Goal: Task Accomplishment & Management: Complete application form

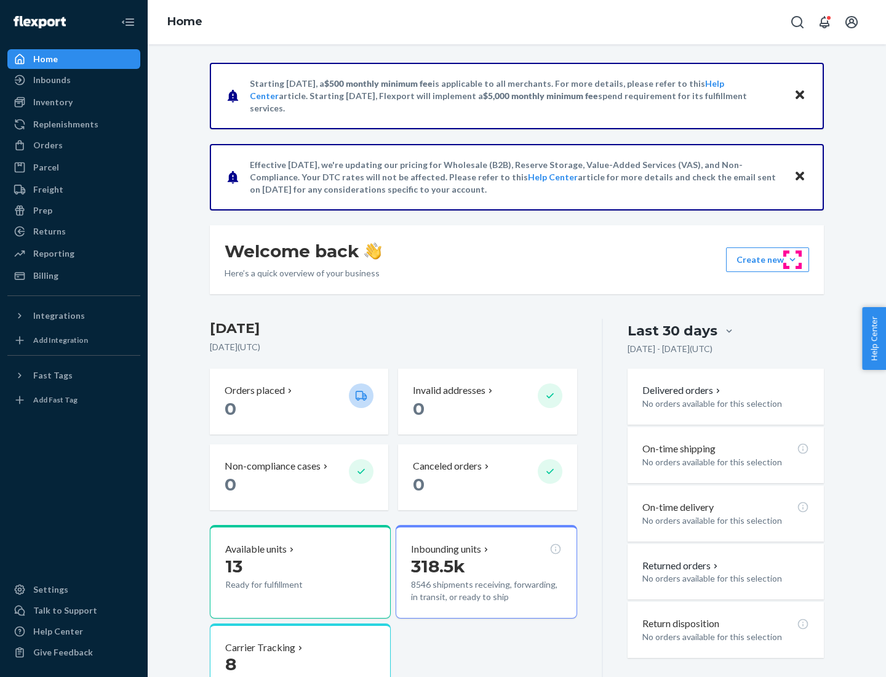
click at [793, 260] on button "Create new Create new inbound Create new order Create new product" at bounding box center [767, 259] width 83 height 25
click at [74, 80] on div "Inbounds" at bounding box center [74, 79] width 130 height 17
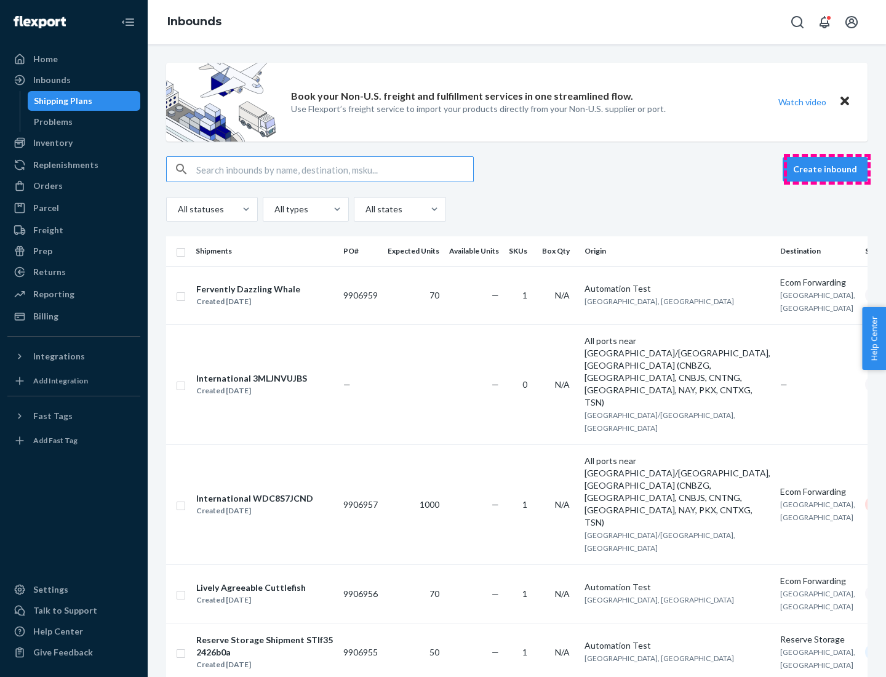
click at [827, 169] on button "Create inbound" at bounding box center [825, 169] width 85 height 25
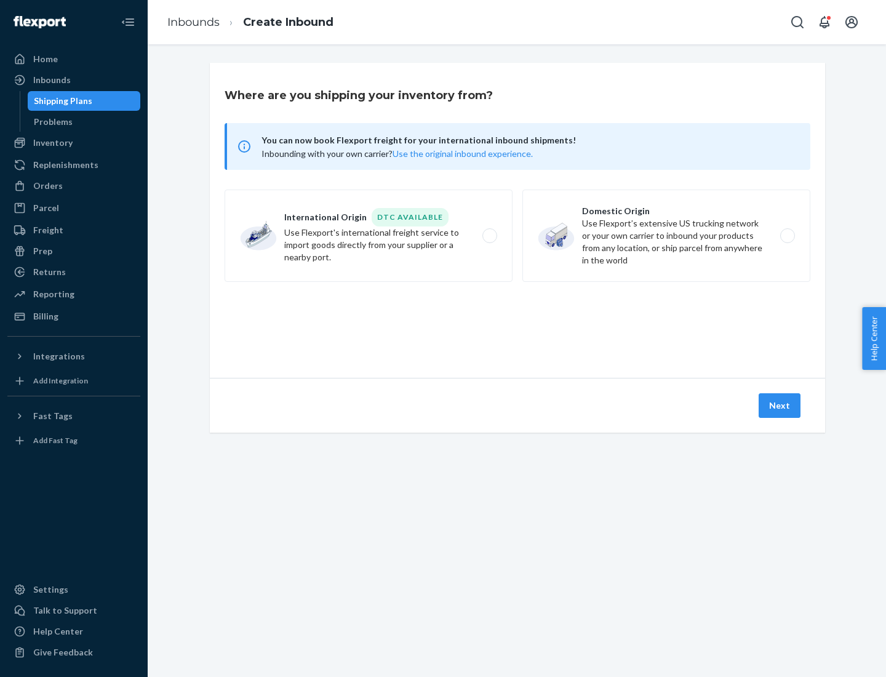
click at [667, 236] on label "Domestic Origin Use Flexport’s extensive US trucking network or your own carrie…" at bounding box center [667, 236] width 288 height 92
click at [787, 236] on input "Domestic Origin Use Flexport’s extensive US trucking network or your own carrie…" at bounding box center [791, 236] width 8 height 8
radio input "true"
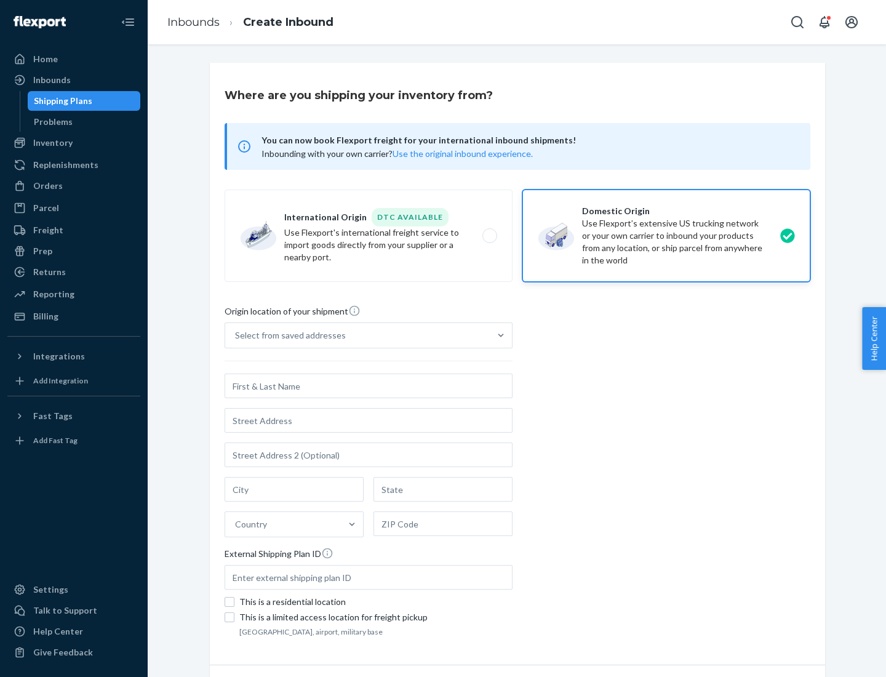
click at [287, 335] on div "Select from saved addresses" at bounding box center [290, 335] width 111 height 12
click at [236, 335] on input "Select from saved addresses" at bounding box center [235, 335] width 1 height 12
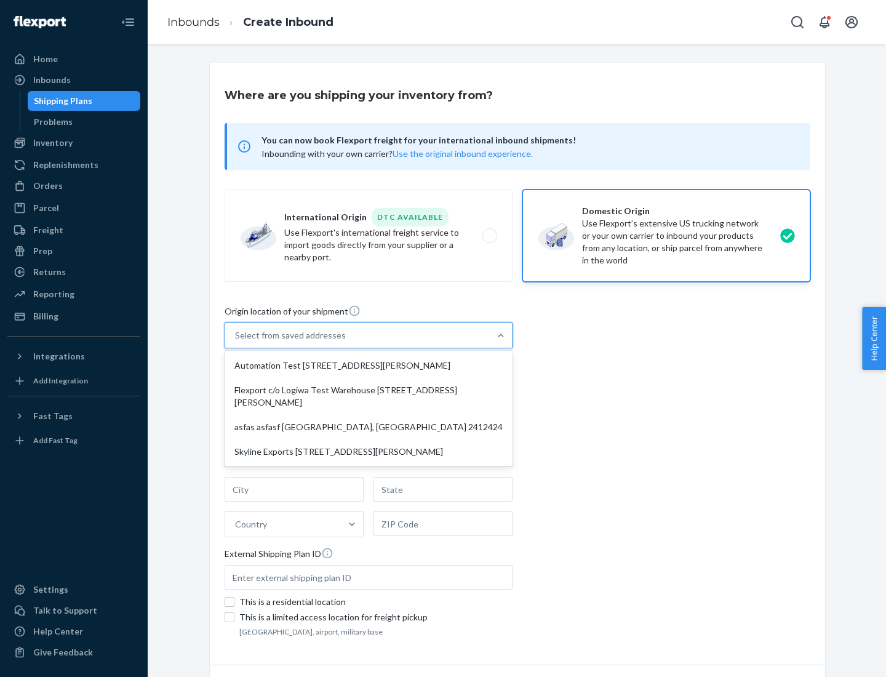
scroll to position [5, 0]
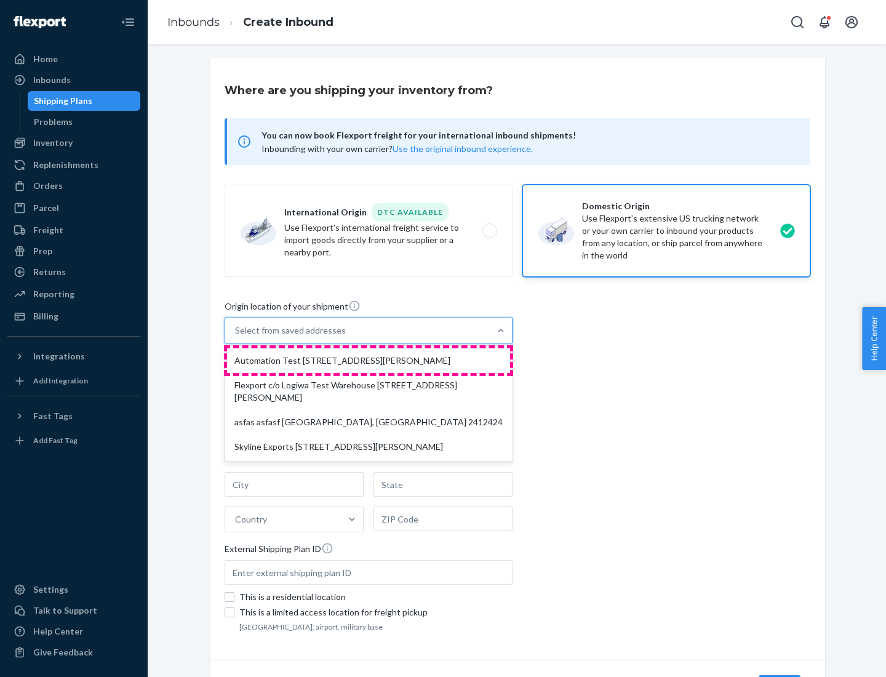
click at [369, 361] on div "Automation Test [STREET_ADDRESS][PERSON_NAME]" at bounding box center [368, 360] width 283 height 25
click at [236, 337] on input "option Automation Test [STREET_ADDRESS][PERSON_NAME] focused, 1 of 4. 4 results…" at bounding box center [235, 330] width 1 height 12
type input "Automation Test"
type input "9th Floor"
type input "[GEOGRAPHIC_DATA]"
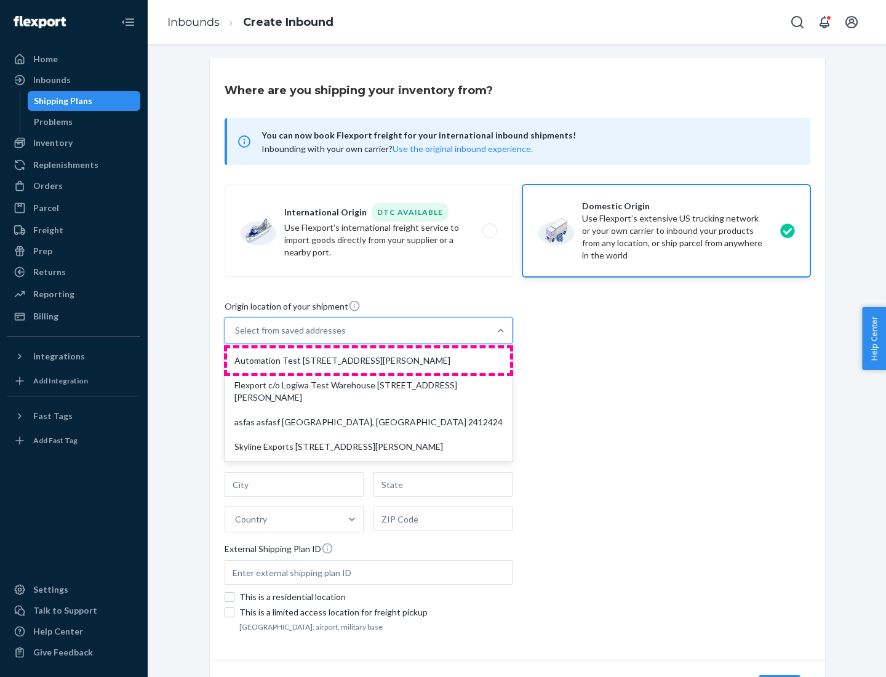
type input "CA"
type input "94104"
type input "[STREET_ADDRESS][PERSON_NAME]"
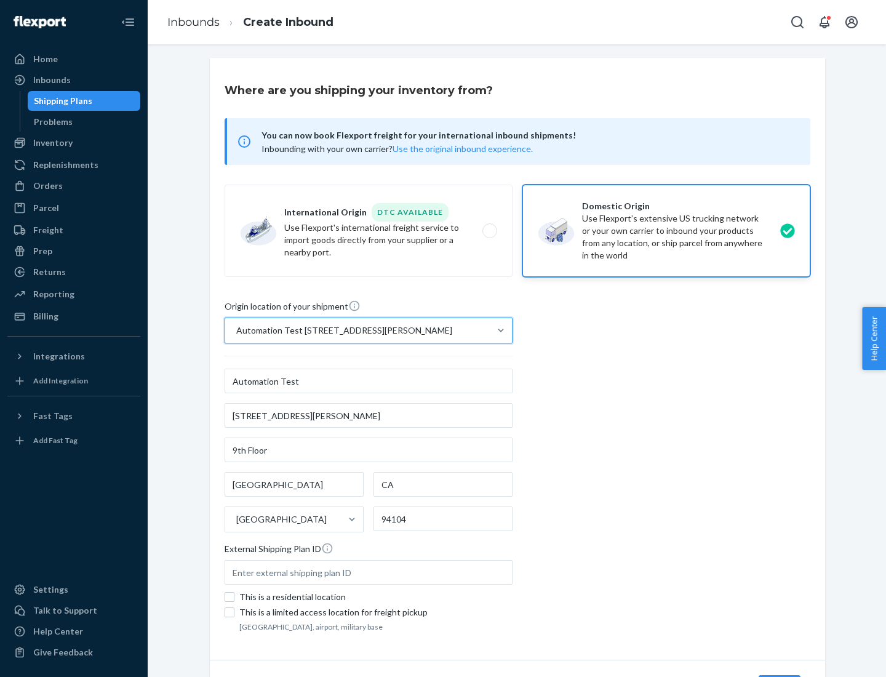
scroll to position [72, 0]
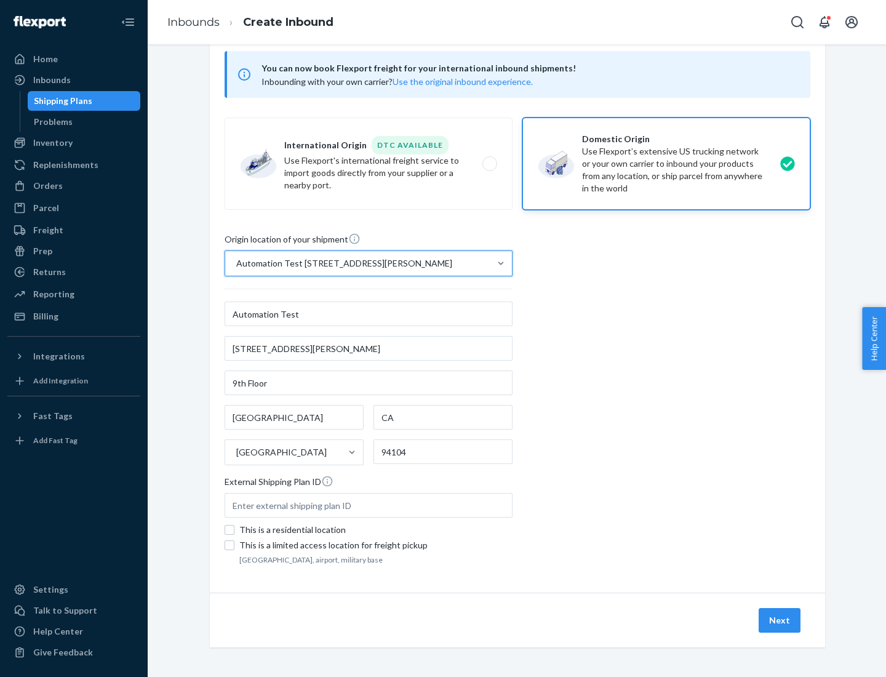
click at [780, 620] on button "Next" at bounding box center [780, 620] width 42 height 25
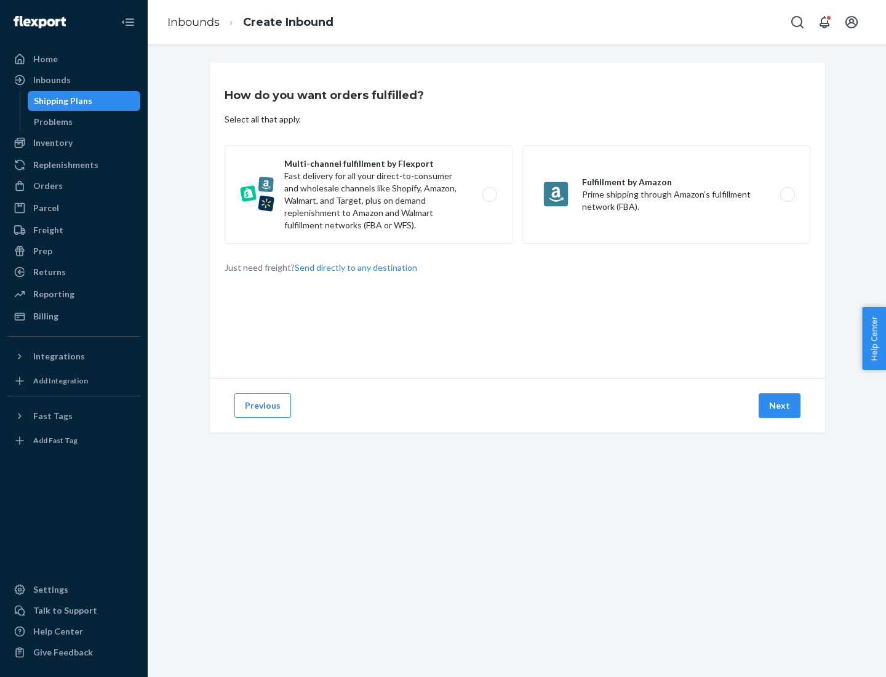
click at [369, 195] on label "Multi-channel fulfillment by Flexport Fast delivery for all your direct-to-cons…" at bounding box center [369, 194] width 288 height 98
click at [489, 195] on input "Multi-channel fulfillment by Flexport Fast delivery for all your direct-to-cons…" at bounding box center [493, 195] width 8 height 8
radio input "true"
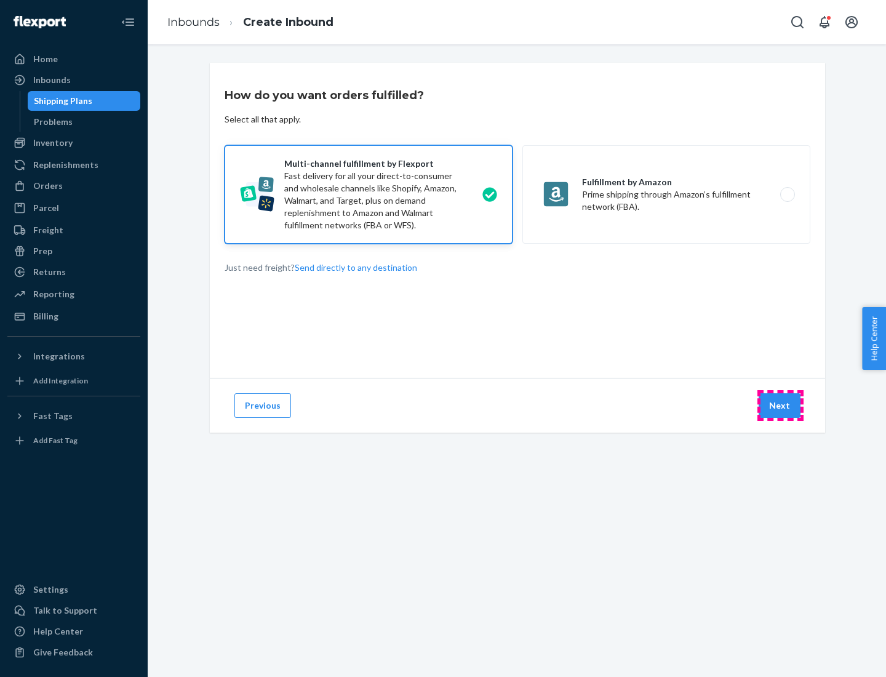
click at [780, 406] on button "Next" at bounding box center [780, 405] width 42 height 25
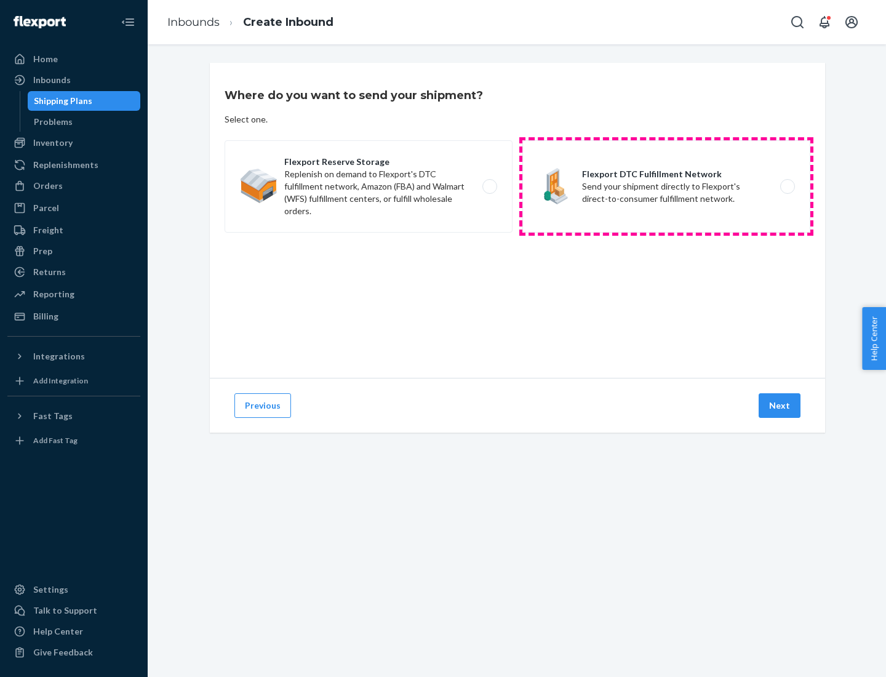
click at [667, 187] on label "Flexport DTC Fulfillment Network Send your shipment directly to Flexport's dire…" at bounding box center [667, 186] width 288 height 92
click at [787, 187] on input "Flexport DTC Fulfillment Network Send your shipment directly to Flexport's dire…" at bounding box center [791, 187] width 8 height 8
radio input "true"
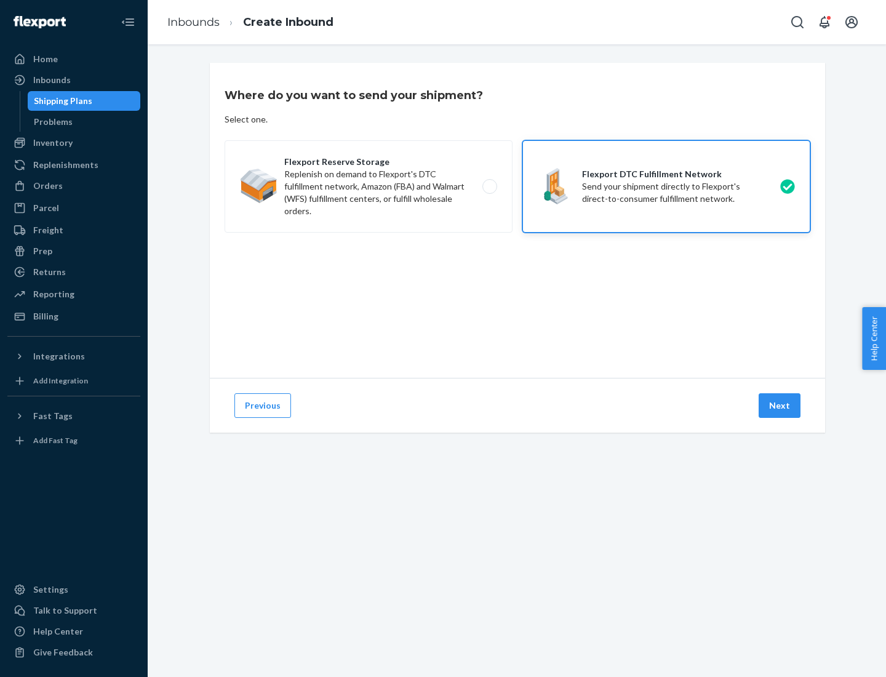
click at [780, 406] on button "Next" at bounding box center [780, 405] width 42 height 25
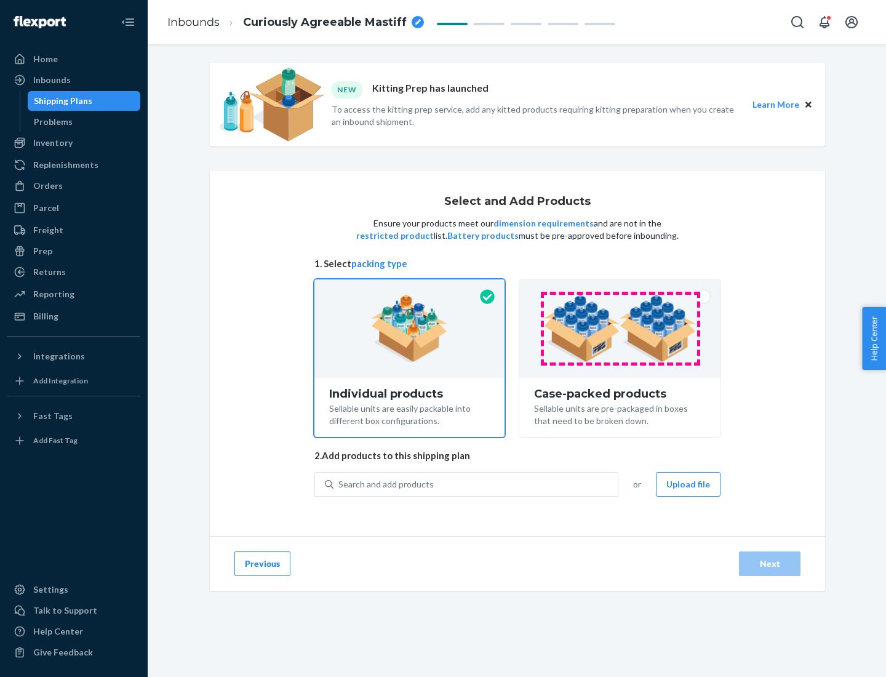
click at [620, 329] on img at bounding box center [619, 329] width 153 height 68
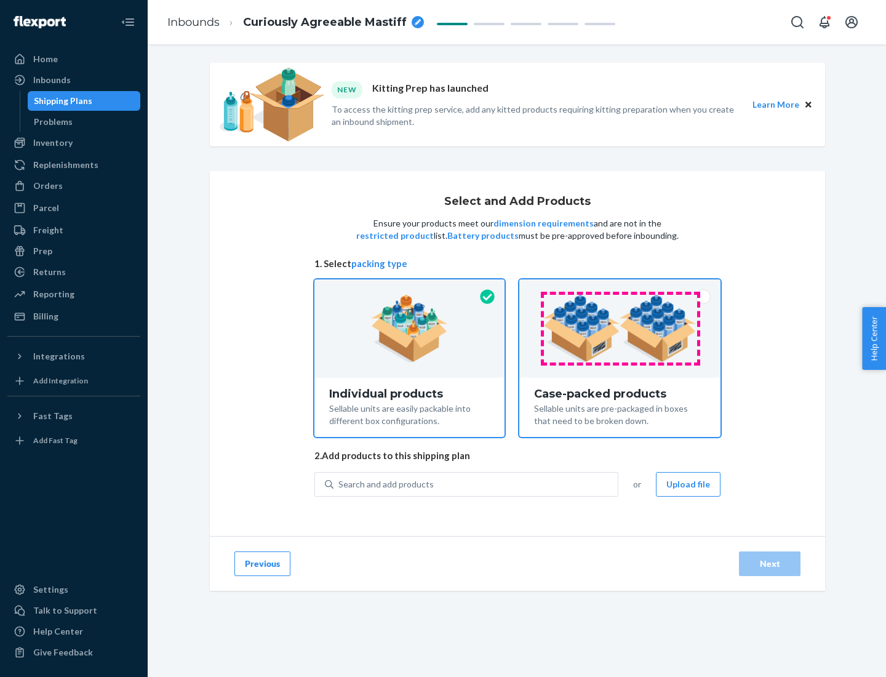
click at [620, 287] on input "Case-packed products Sellable units are pre-packaged in boxes that need to be b…" at bounding box center [620, 283] width 8 height 8
radio input "true"
radio input "false"
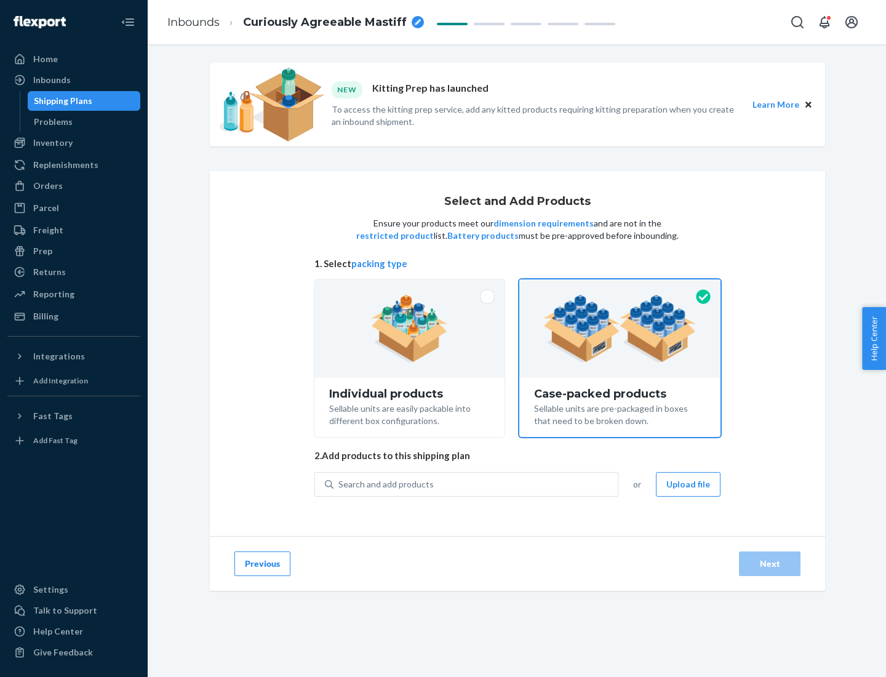
click at [476, 484] on div "Search and add products" at bounding box center [476, 484] width 284 height 22
click at [340, 484] on input "Search and add products" at bounding box center [339, 484] width 1 height 12
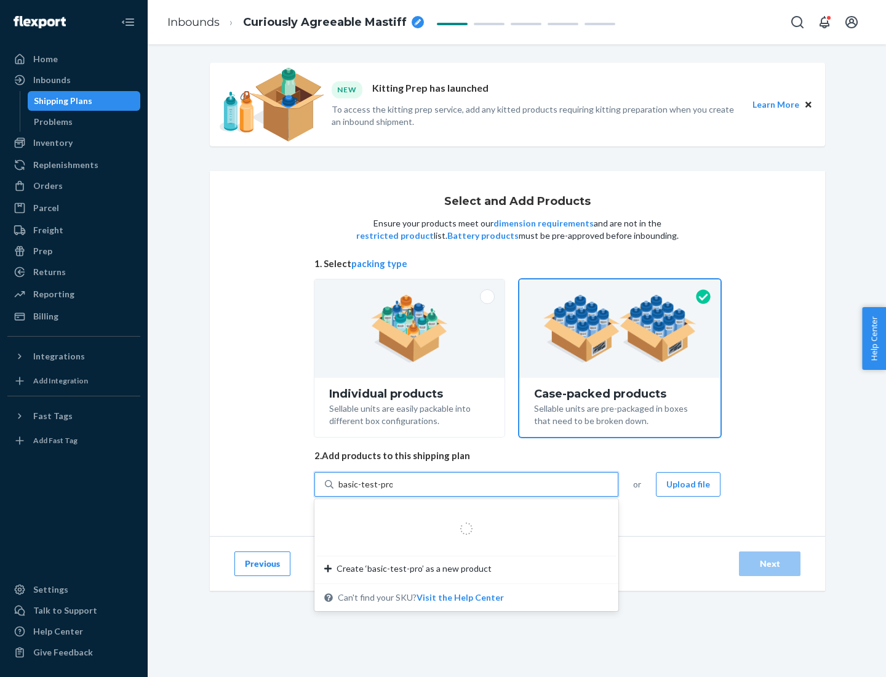
type input "basic-test-product-1"
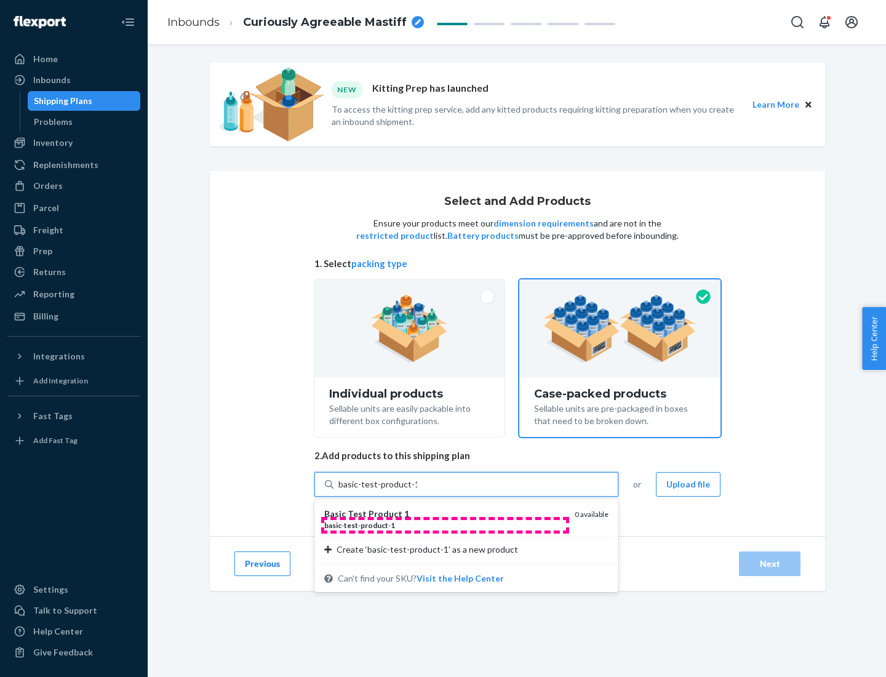
click at [445, 525] on div "basic - test - product - 1" at bounding box center [444, 525] width 241 height 10
click at [417, 491] on input "basic-test-product-1" at bounding box center [378, 484] width 79 height 12
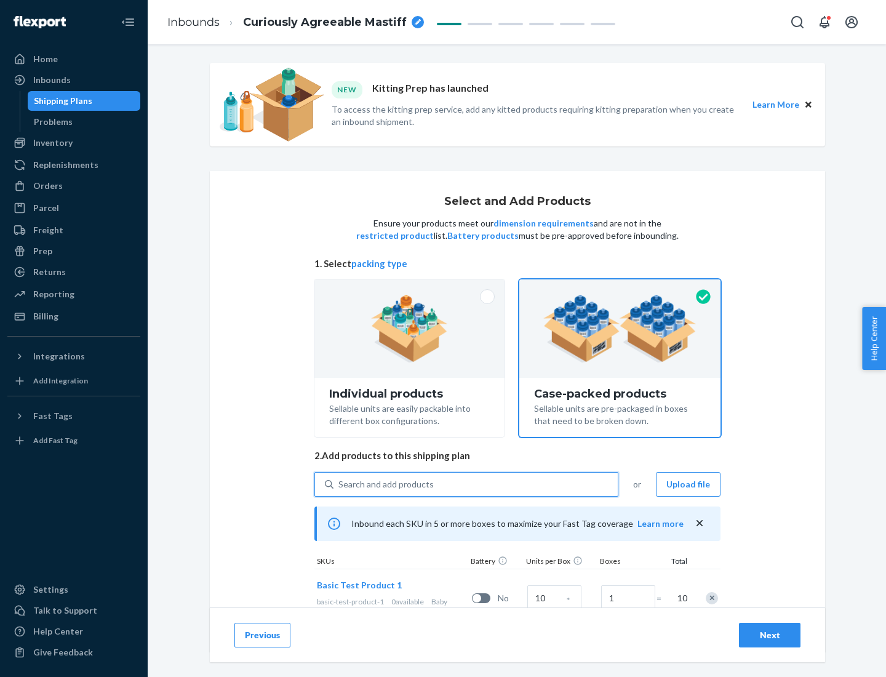
scroll to position [44, 0]
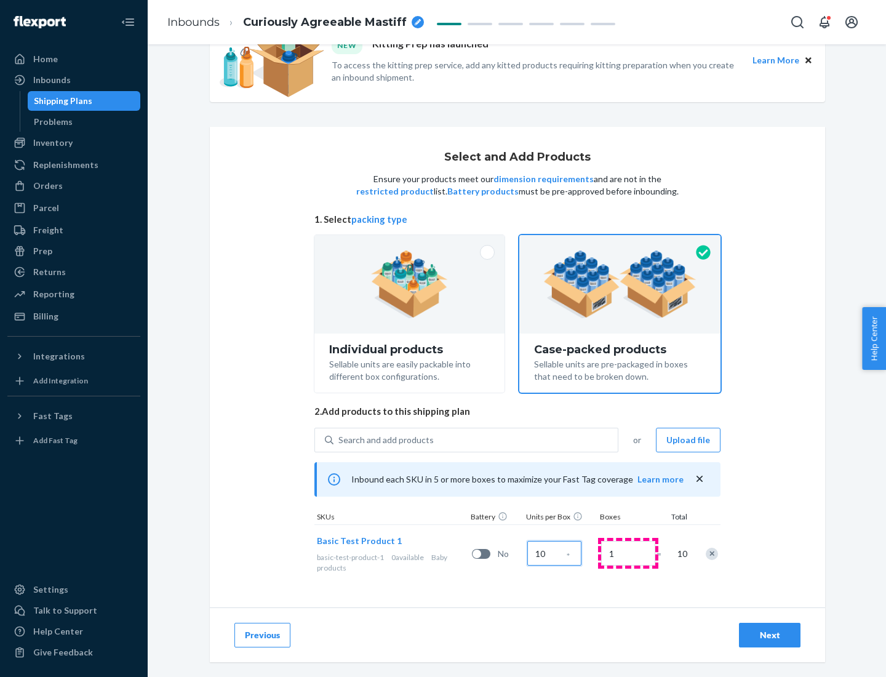
type input "10"
type input "7"
click at [770, 635] on div "Next" at bounding box center [770, 635] width 41 height 12
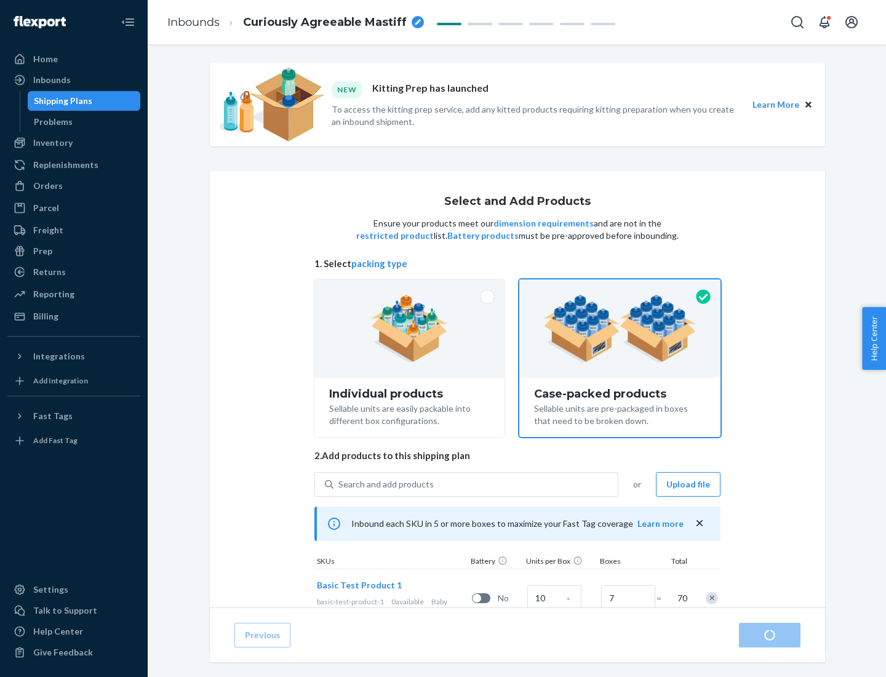
radio input "true"
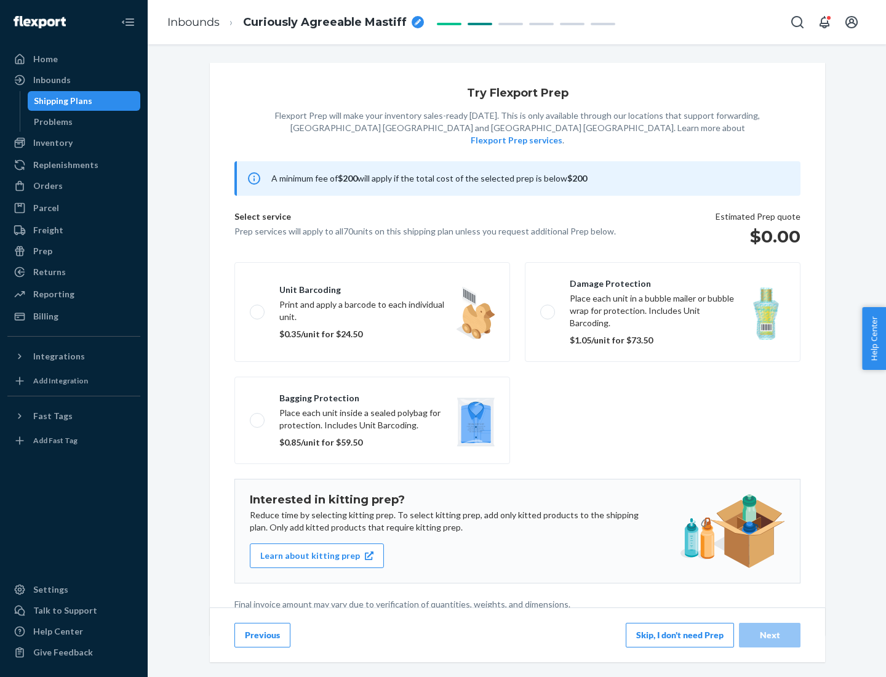
scroll to position [3, 0]
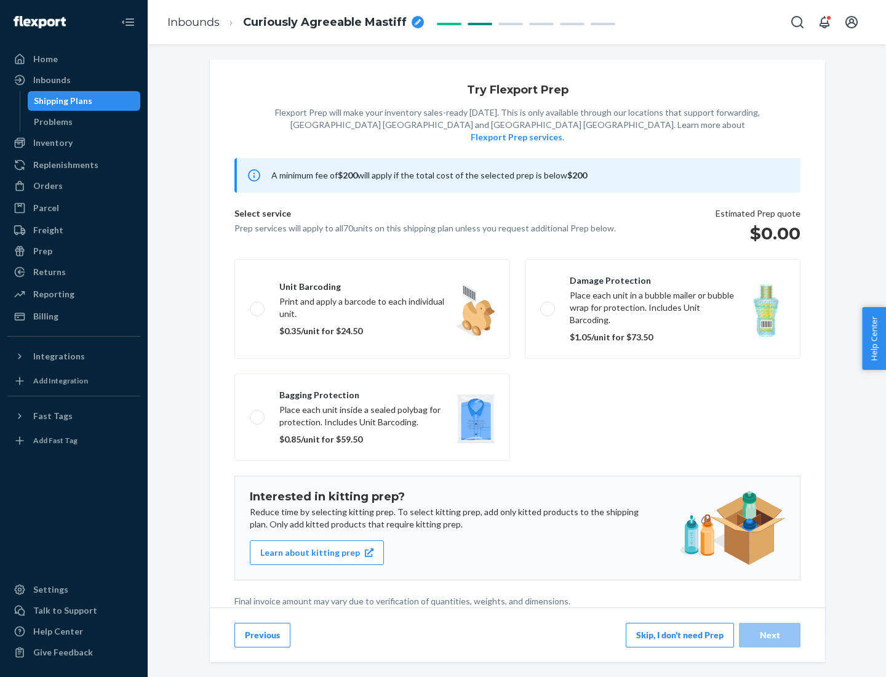
click at [372, 392] on label "Bagging protection Place each unit inside a sealed polybag for protection. Incl…" at bounding box center [373, 417] width 276 height 87
click at [258, 413] on input "Bagging protection Place each unit inside a sealed polybag for protection. Incl…" at bounding box center [254, 417] width 8 height 8
checkbox input "true"
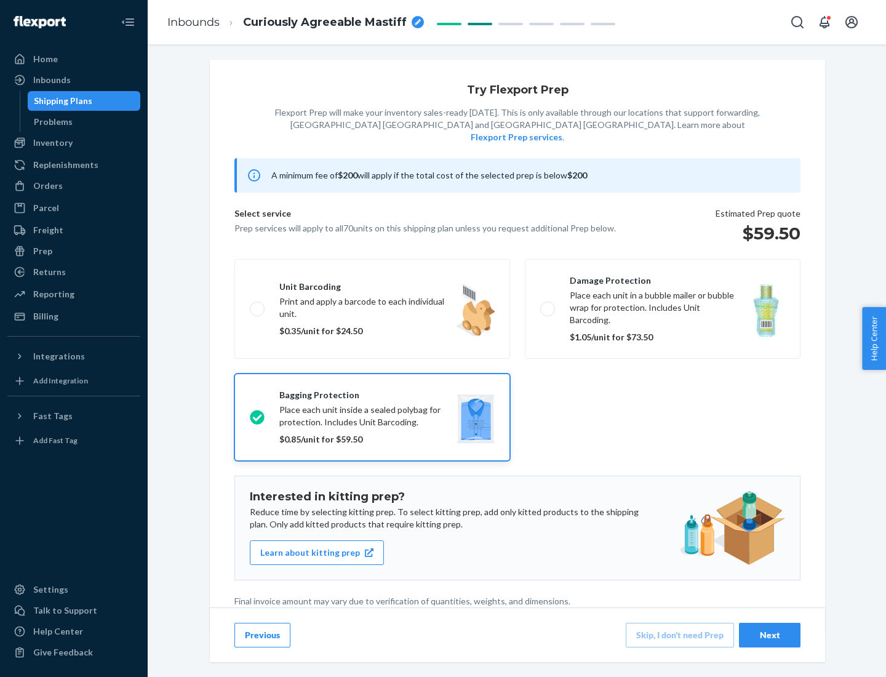
click at [770, 635] on div "Next" at bounding box center [770, 635] width 41 height 12
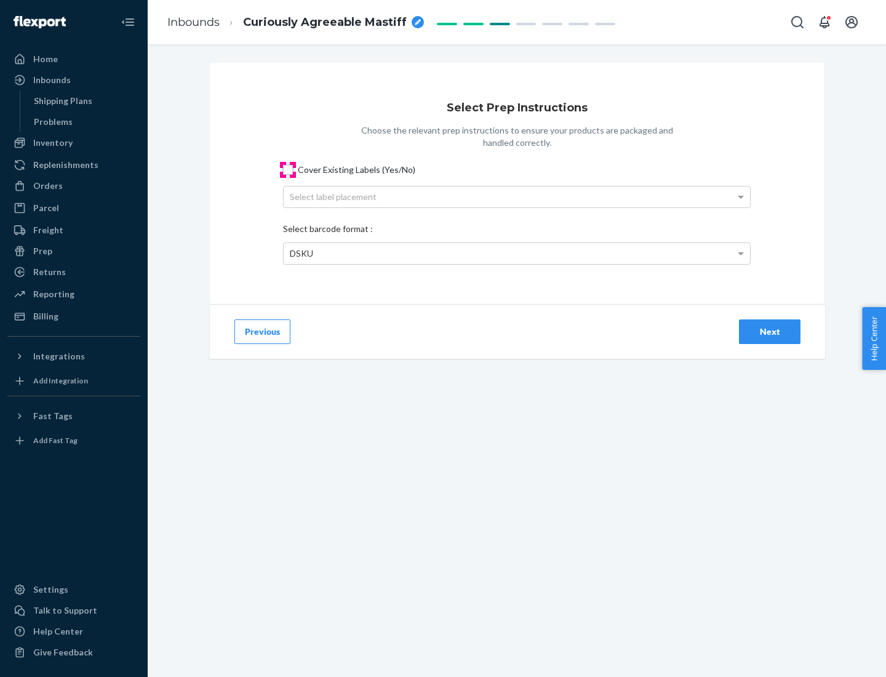
click at [288, 169] on input "Cover Existing Labels (Yes/No)" at bounding box center [288, 170] width 10 height 10
checkbox input "true"
click at [517, 196] on div "Select label placement" at bounding box center [517, 197] width 467 height 21
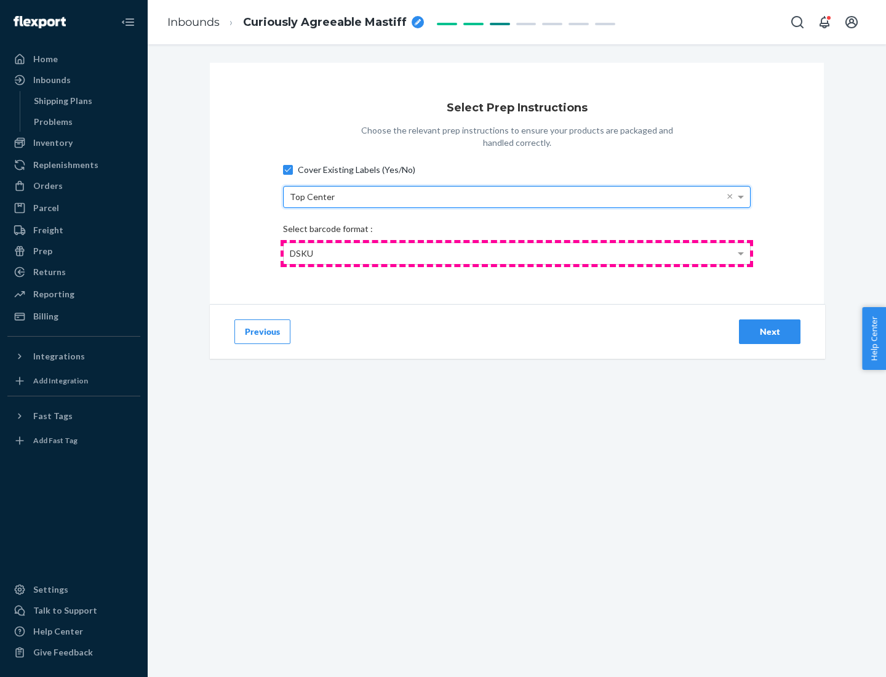
click at [517, 253] on div "DSKU" at bounding box center [517, 253] width 467 height 21
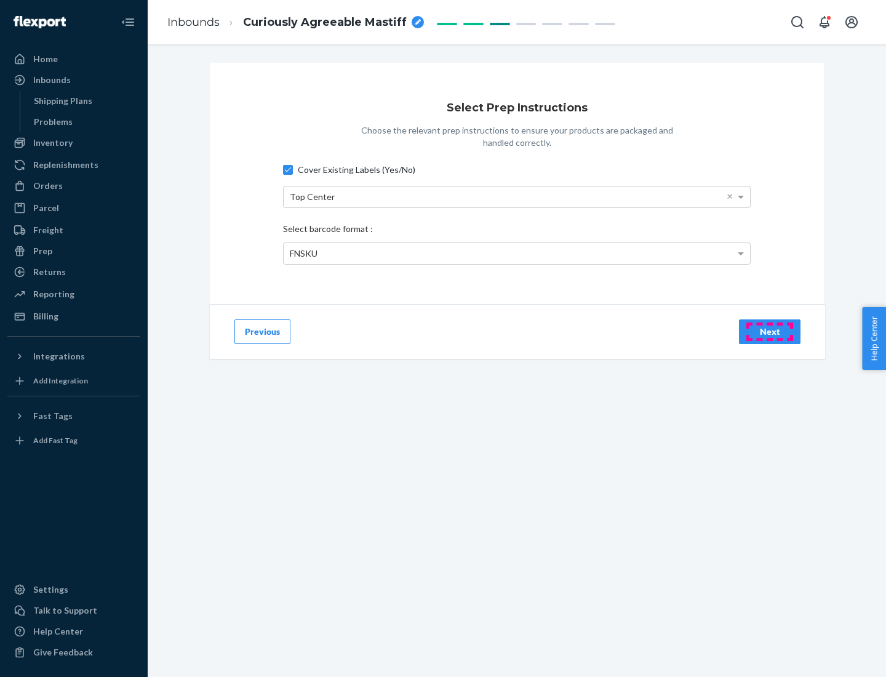
click at [770, 331] on div "Next" at bounding box center [770, 332] width 41 height 12
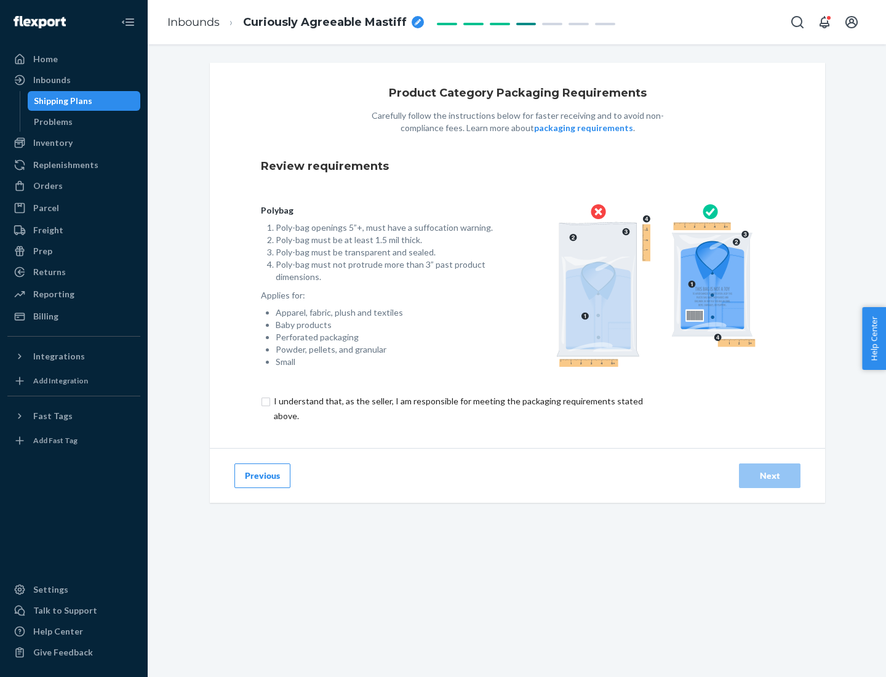
click at [457, 408] on input "checkbox" at bounding box center [465, 409] width 409 height 30
checkbox input "true"
click at [770, 475] on div "Next" at bounding box center [770, 476] width 41 height 12
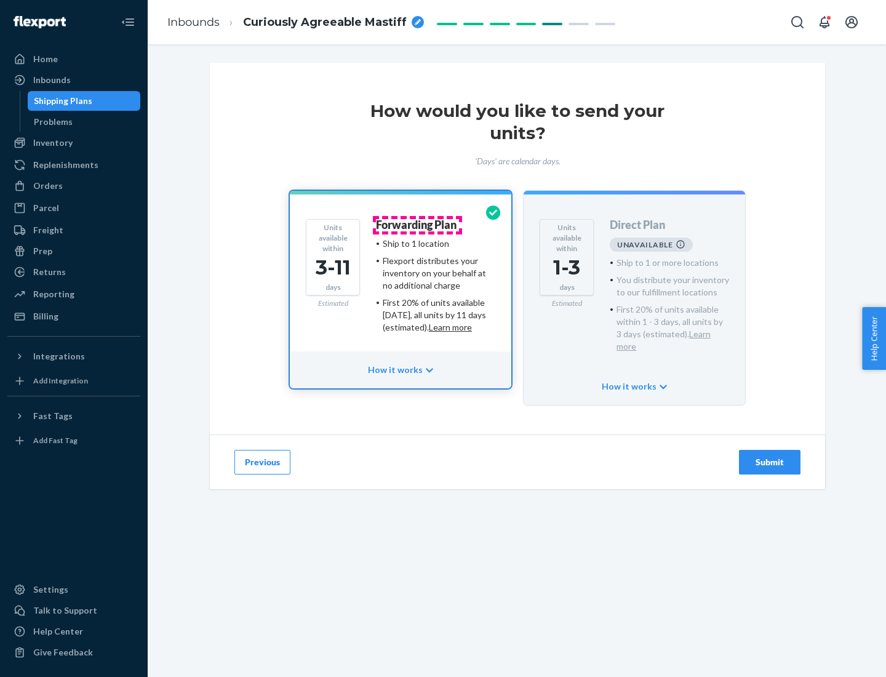
click at [417, 225] on h4 "Forwarding Plan" at bounding box center [416, 225] width 81 height 12
click at [770, 456] on div "Submit" at bounding box center [770, 462] width 41 height 12
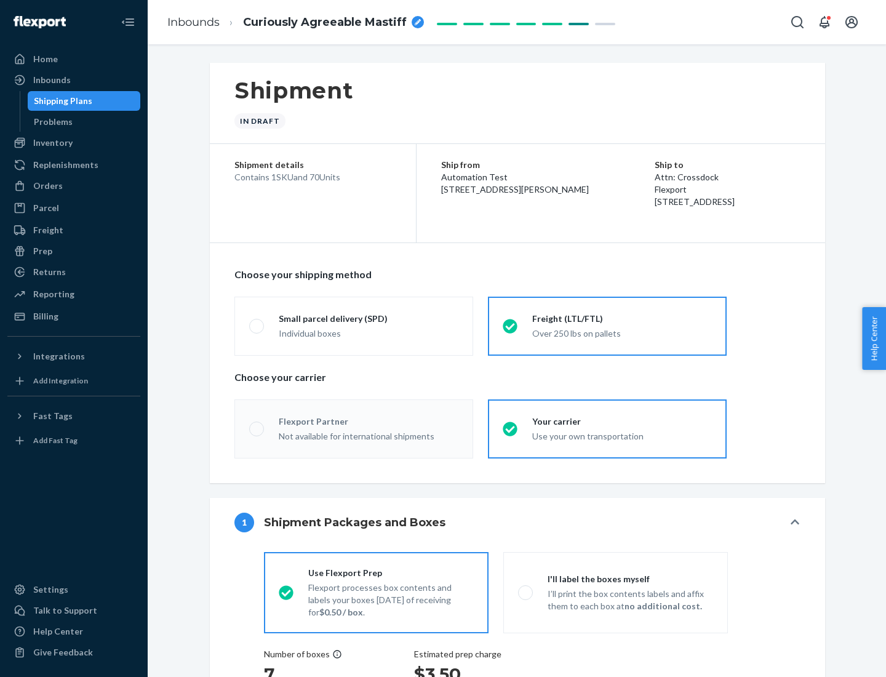
radio input "true"
radio input "false"
radio input "true"
radio input "false"
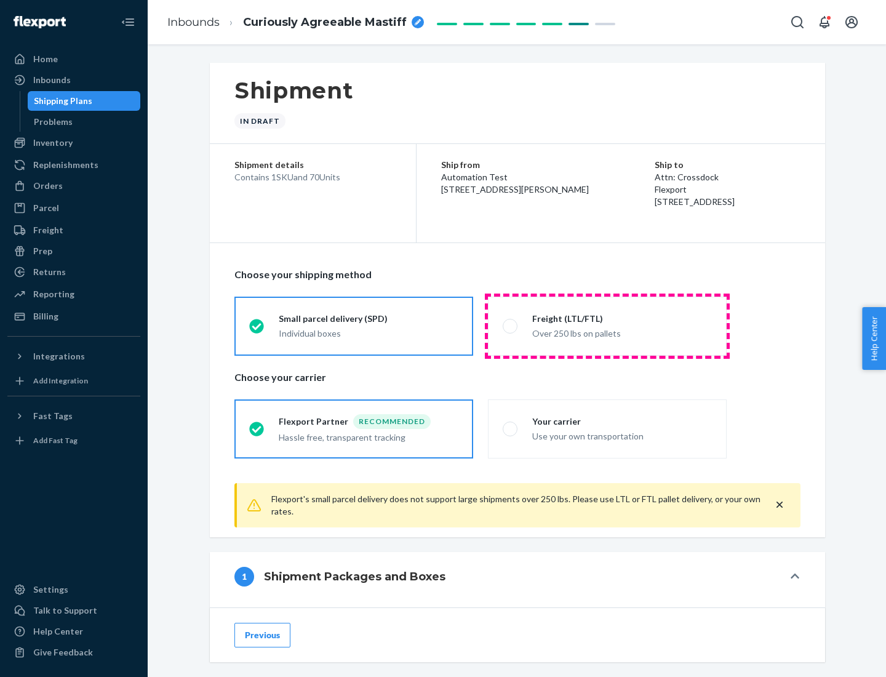
click at [608, 326] on div "Over 250 lbs on pallets" at bounding box center [622, 332] width 180 height 15
click at [511, 326] on input "Freight (LTL/FTL) Over 250 lbs on pallets" at bounding box center [507, 326] width 8 height 8
radio input "true"
radio input "false"
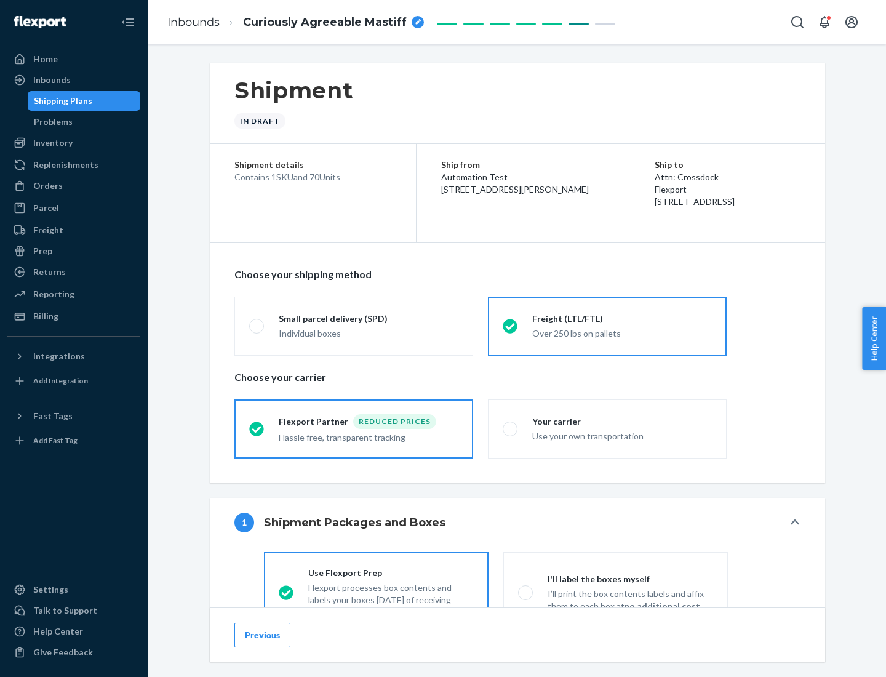
scroll to position [68, 0]
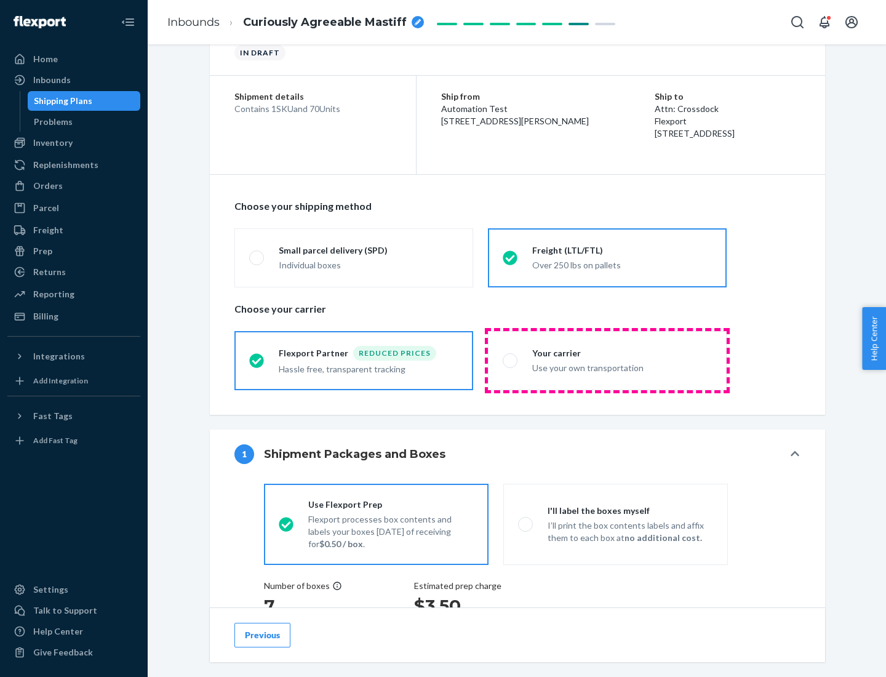
click at [608, 360] on div "Use your own transportation" at bounding box center [622, 366] width 180 height 15
click at [511, 360] on input "Your carrier Use your own transportation" at bounding box center [507, 360] width 8 height 8
radio input "true"
radio input "false"
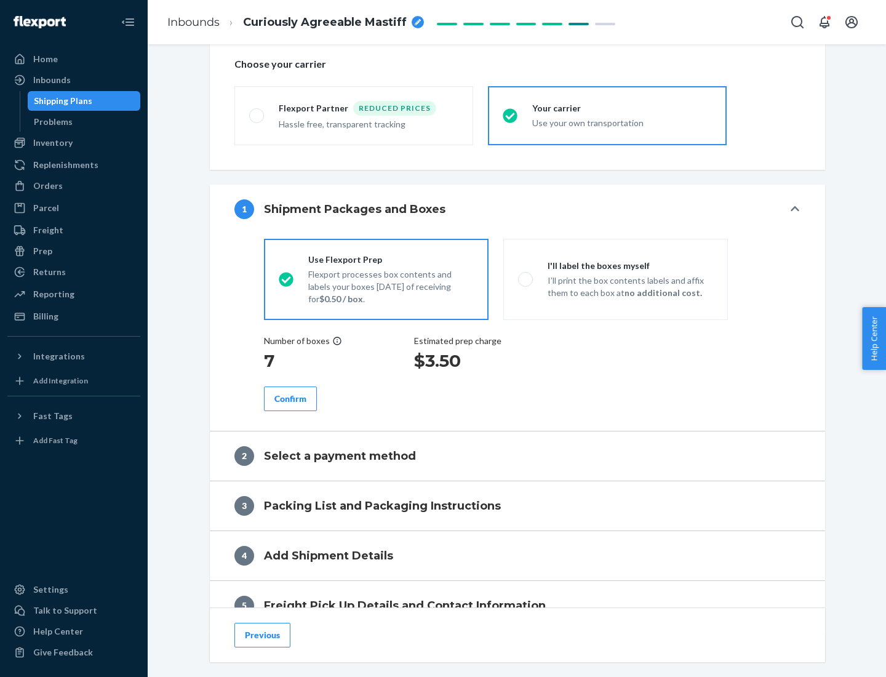
scroll to position [232, 0]
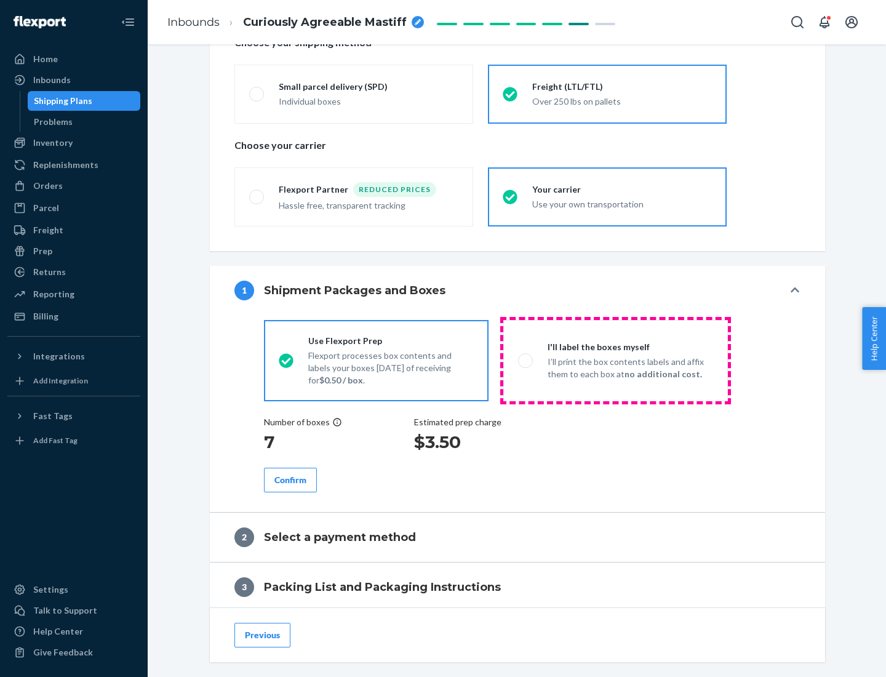
click at [616, 360] on p "I’ll print the box contents labels and affix them to each box at no additional …" at bounding box center [631, 368] width 166 height 25
click at [526, 360] on input "I'll label the boxes myself I’ll print the box contents labels and affix them t…" at bounding box center [522, 360] width 8 height 8
radio input "true"
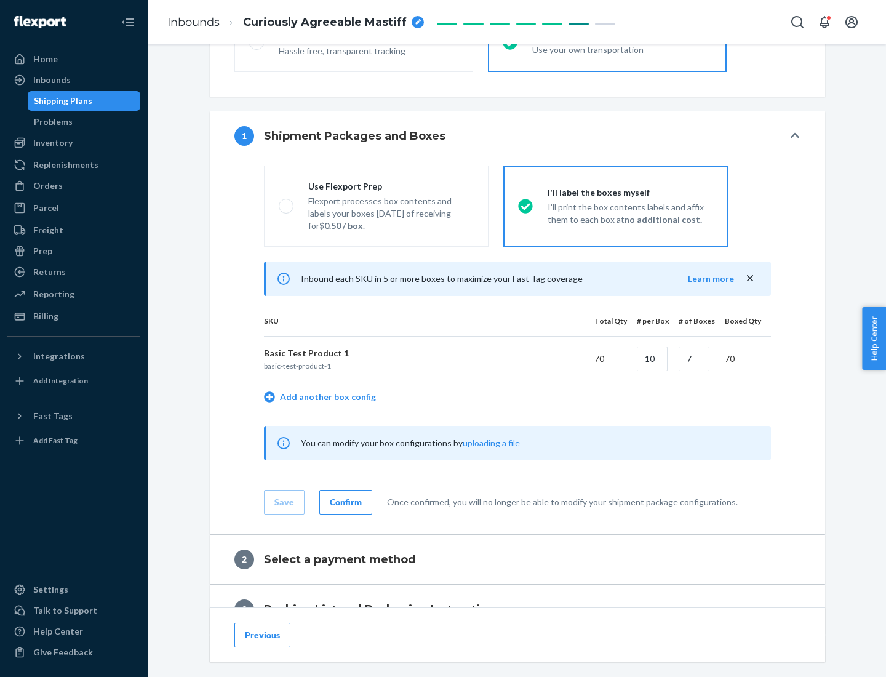
scroll to position [212, 0]
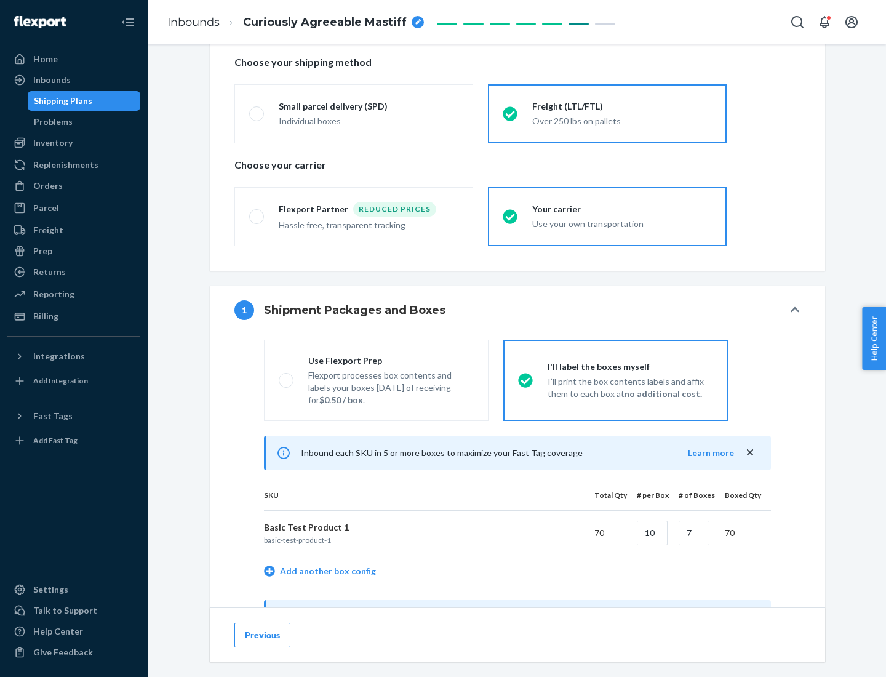
click at [391, 360] on div "Use Flexport Prep" at bounding box center [391, 361] width 166 height 12
click at [287, 376] on input "Use Flexport Prep Flexport processes box contents and labels your boxes [DATE] …" at bounding box center [283, 380] width 8 height 8
radio input "true"
radio input "false"
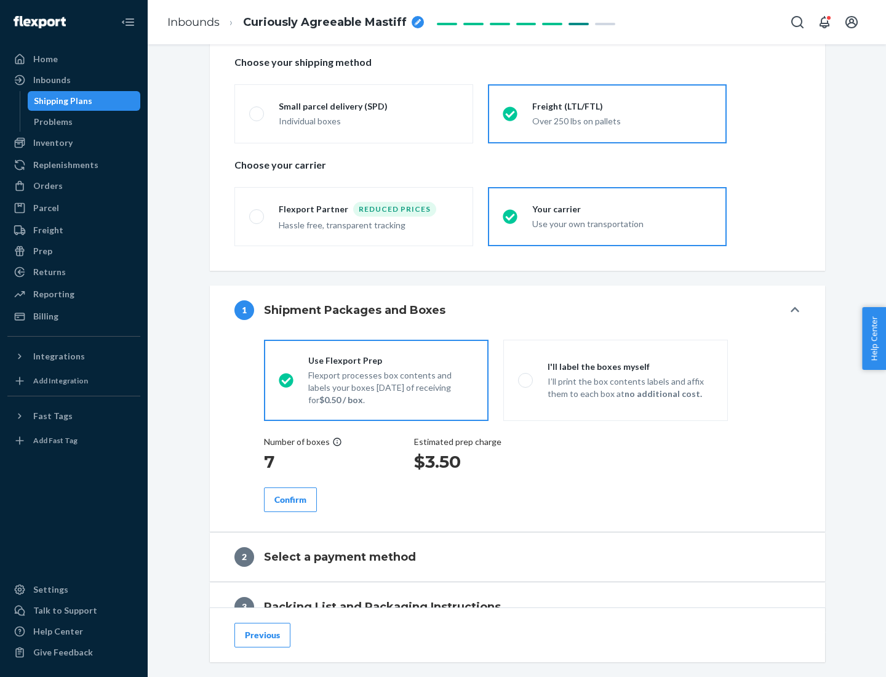
scroll to position [351, 0]
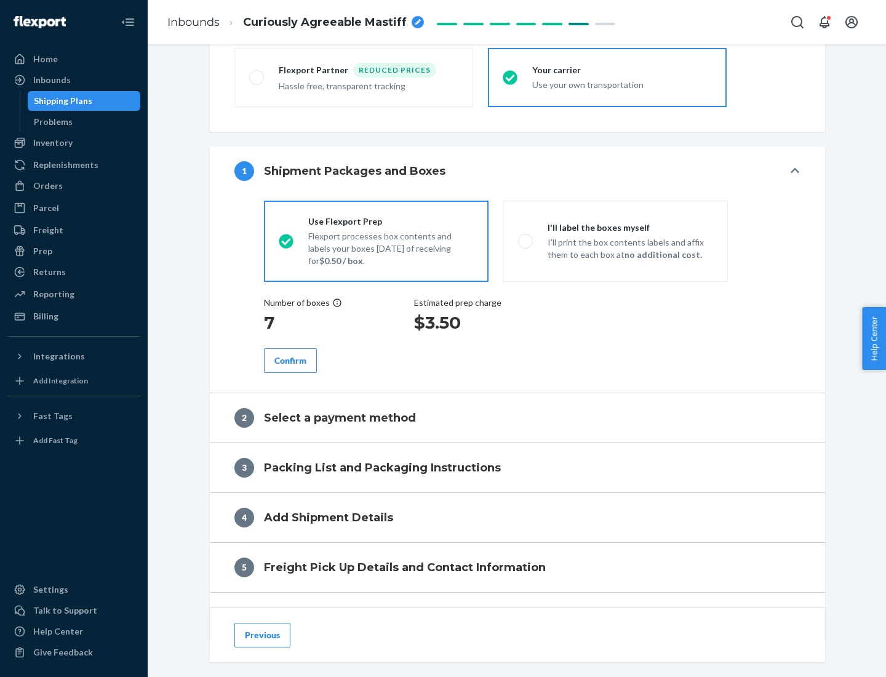
click at [291, 360] on div "Confirm" at bounding box center [291, 361] width 32 height 12
radio input "false"
